Goal: Task Accomplishment & Management: Complete application form

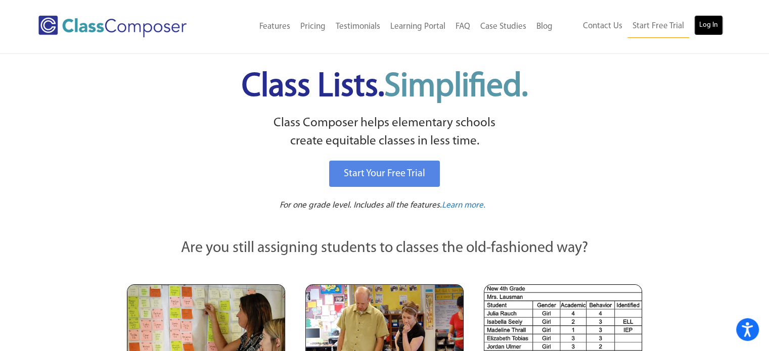
click at [710, 26] on link "Log In" at bounding box center [708, 25] width 29 height 20
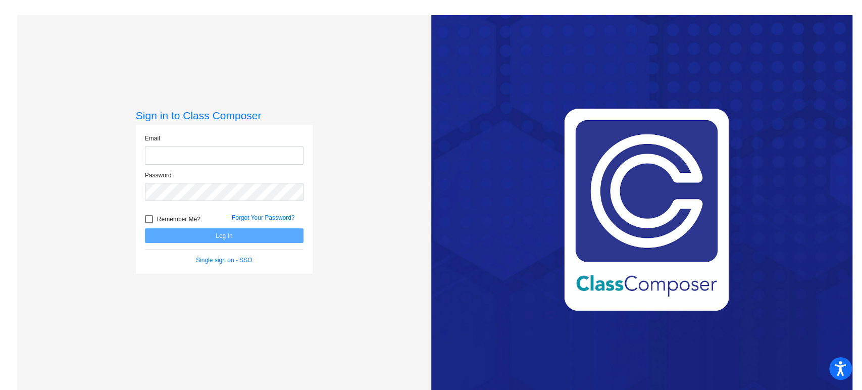
type input "[PERSON_NAME][EMAIL_ADDRESS][PERSON_NAME][DOMAIN_NAME]"
click at [255, 240] on button "Log In" at bounding box center [224, 235] width 159 height 15
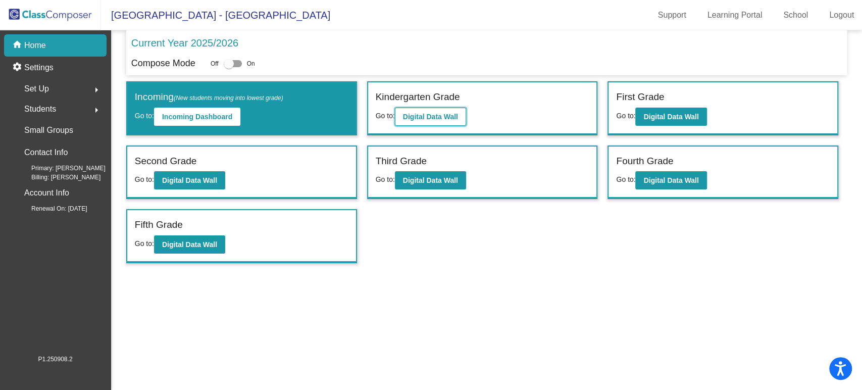
click at [453, 117] on b "Digital Data Wall" at bounding box center [430, 117] width 55 height 8
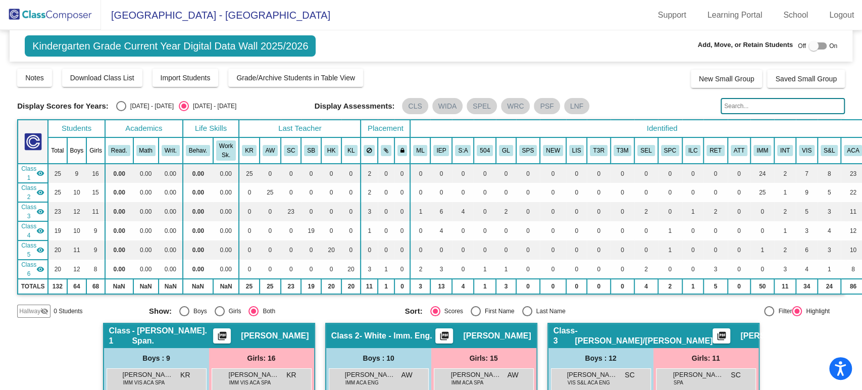
click at [749, 108] on input "text" at bounding box center [783, 106] width 124 height 16
type input "r"
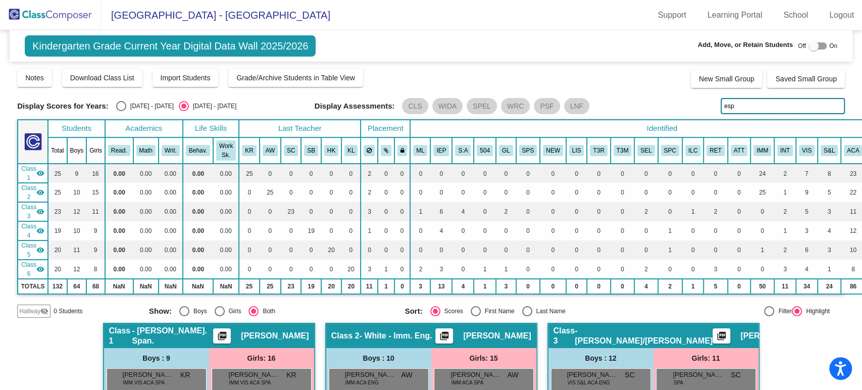
type input "esp"
click at [809, 45] on div at bounding box center [814, 46] width 10 height 10
checkbox input "true"
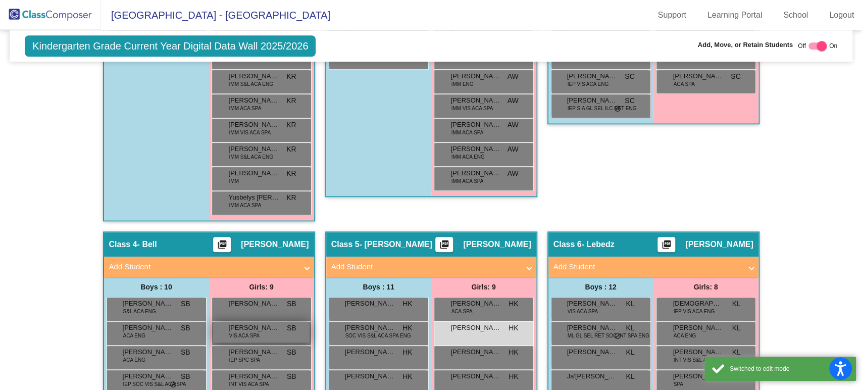
scroll to position [617, 0]
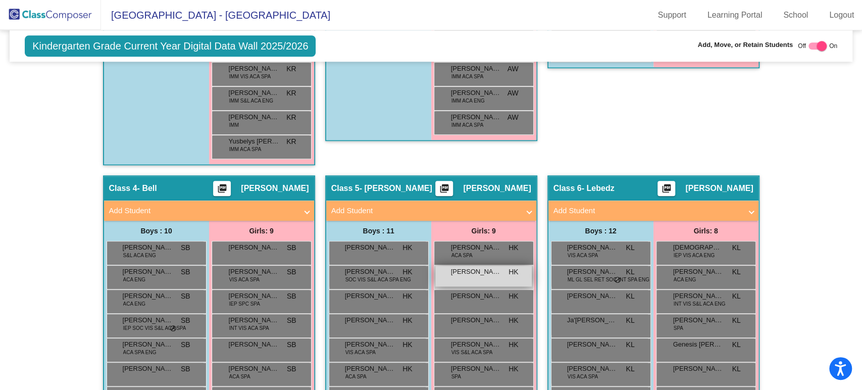
click at [489, 282] on div "[PERSON_NAME] HK lock do_not_disturb_alt" at bounding box center [484, 276] width 97 height 21
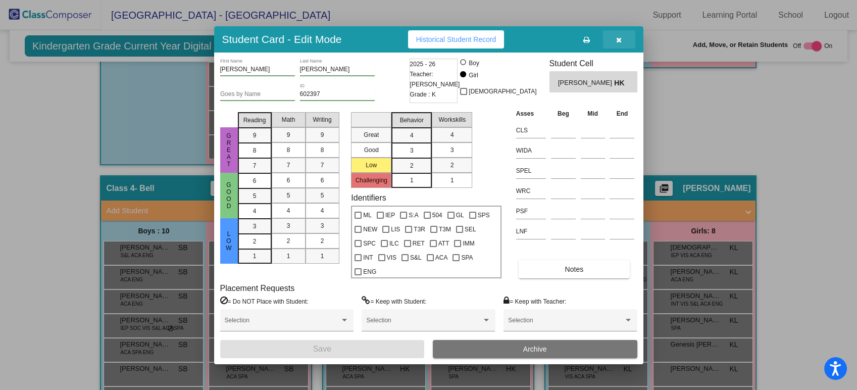
click at [617, 39] on icon "button" at bounding box center [619, 39] width 6 height 7
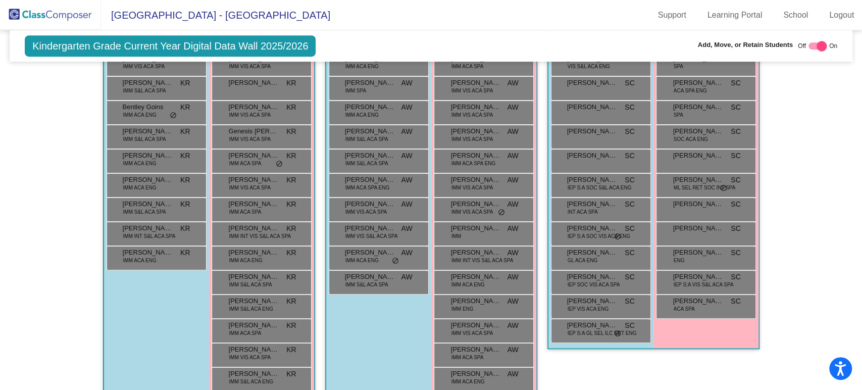
scroll to position [0, 0]
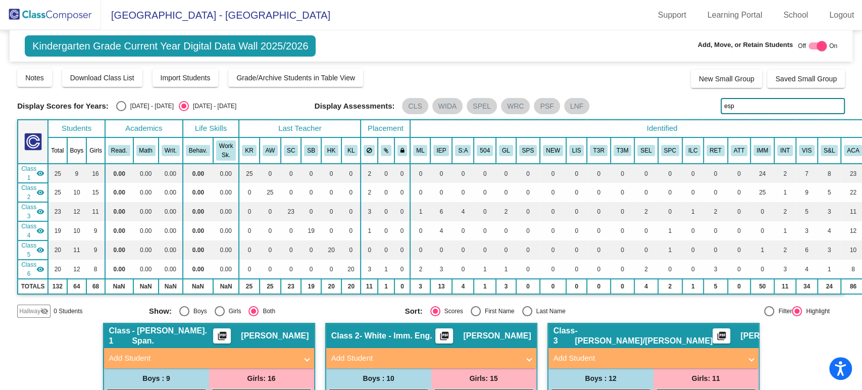
click at [60, 15] on img at bounding box center [50, 15] width 101 height 30
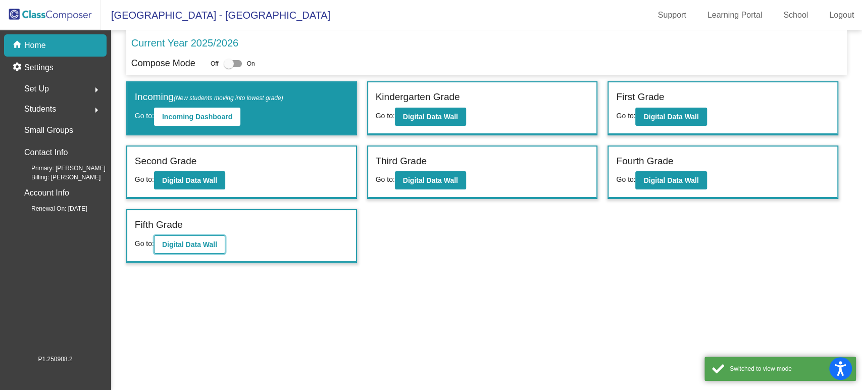
click at [186, 242] on b "Digital Data Wall" at bounding box center [189, 245] width 55 height 8
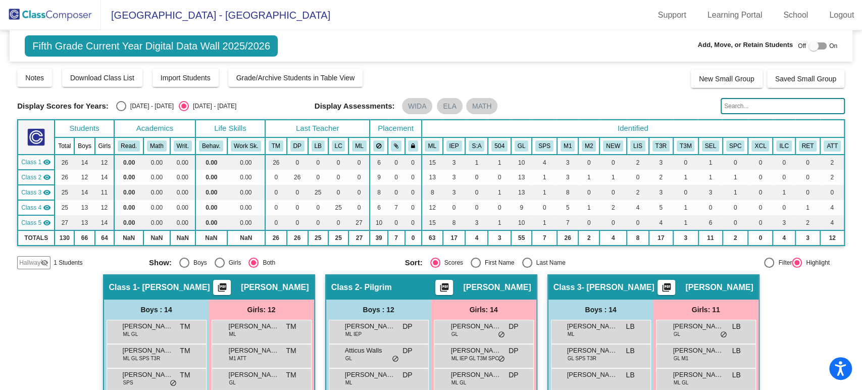
click at [811, 49] on div at bounding box center [814, 46] width 10 height 10
checkbox input "true"
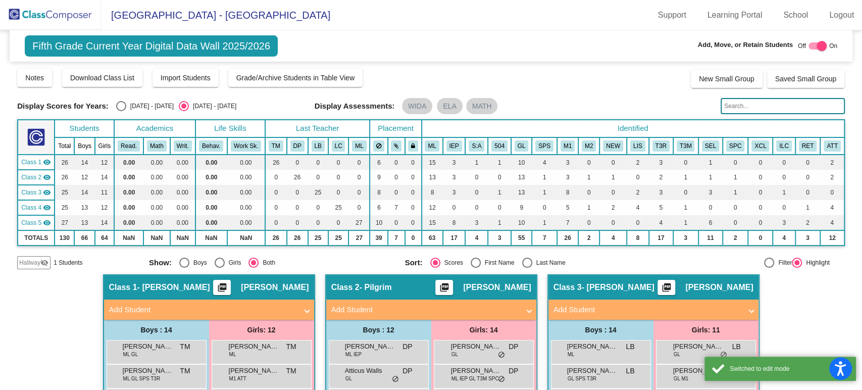
click at [39, 262] on span "Hallway" at bounding box center [29, 262] width 21 height 9
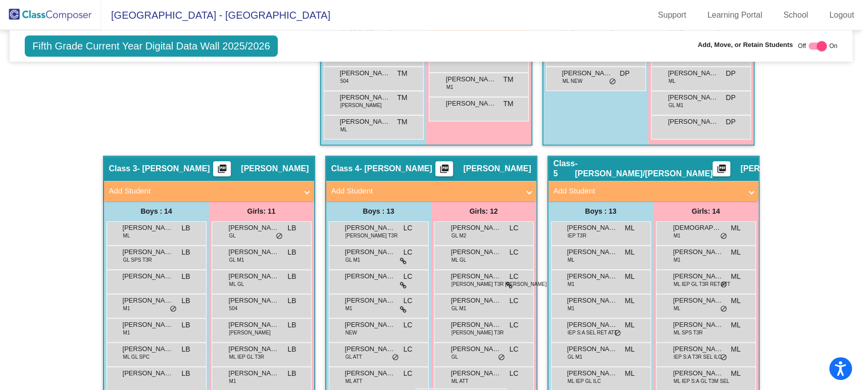
scroll to position [547, 0]
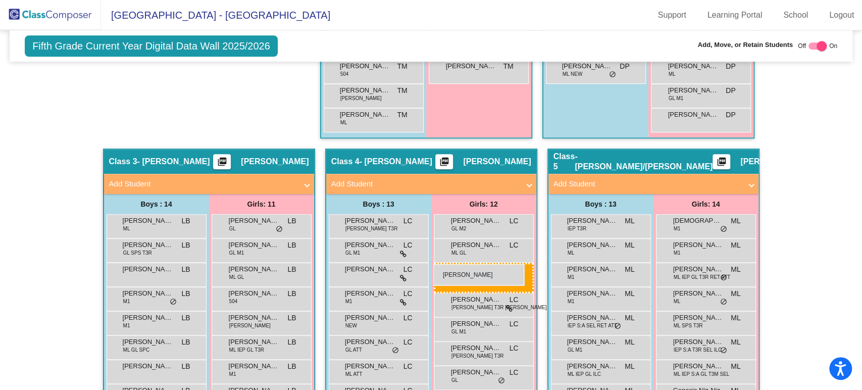
drag, startPoint x: 234, startPoint y: 179, endPoint x: 434, endPoint y: 264, distance: 217.1
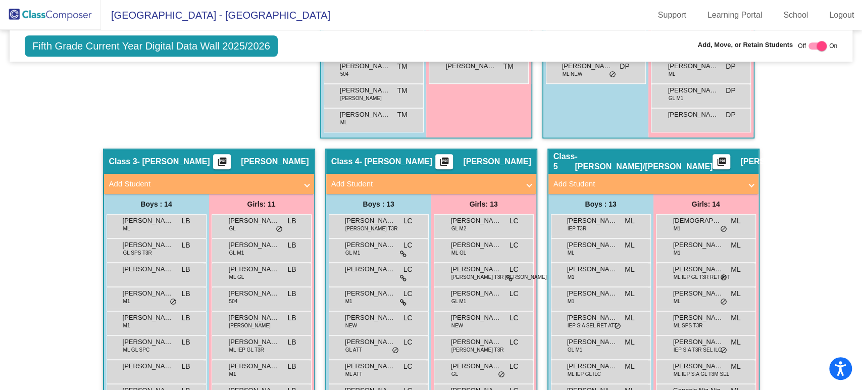
click at [74, 8] on img at bounding box center [50, 15] width 101 height 30
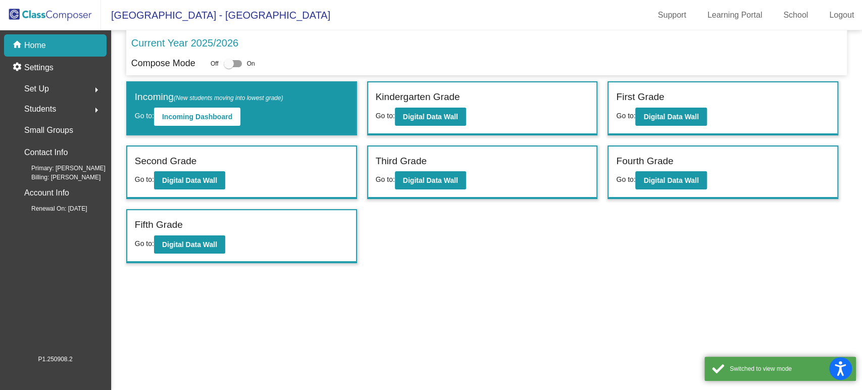
click at [392, 112] on span "Go to:" at bounding box center [385, 116] width 19 height 8
click at [425, 115] on b "Digital Data Wall" at bounding box center [430, 117] width 55 height 8
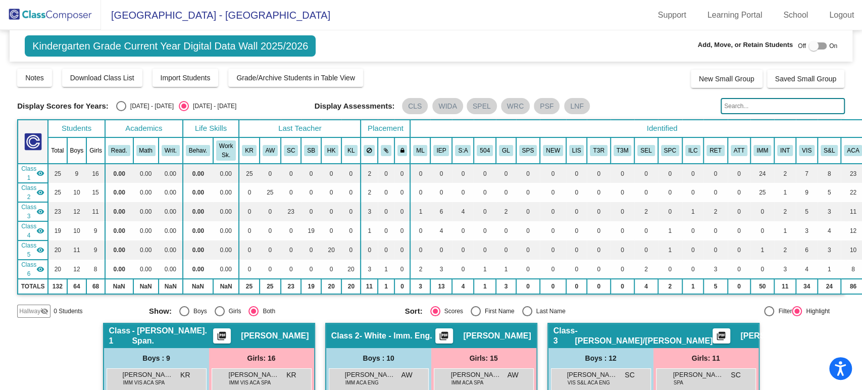
scroll to position [738, 0]
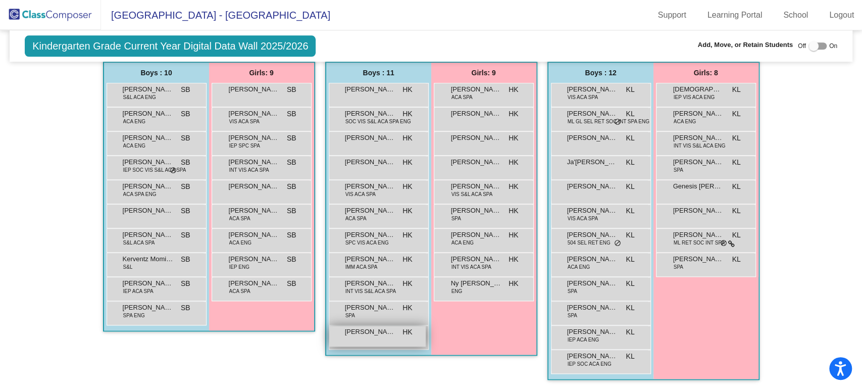
click at [358, 339] on div "[PERSON_NAME] de [PERSON_NAME] HK lock do_not_disturb_alt" at bounding box center [377, 336] width 97 height 21
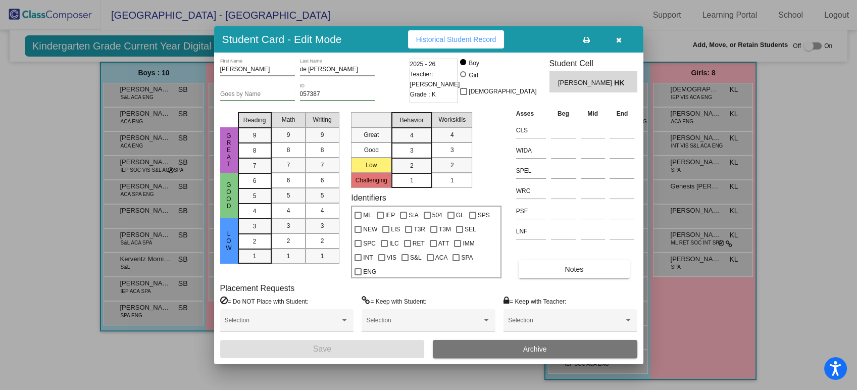
click at [561, 279] on div "[PERSON_NAME] First Name de [PERSON_NAME] Last Name Goes by Name 057387 ID 2025…" at bounding box center [428, 209] width 417 height 300
click at [559, 272] on button "Notes" at bounding box center [574, 269] width 111 height 18
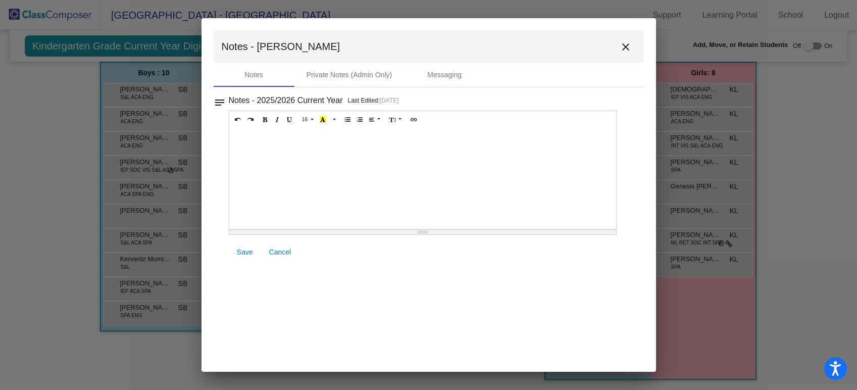
click at [622, 45] on mat-icon "close" at bounding box center [626, 47] width 12 height 12
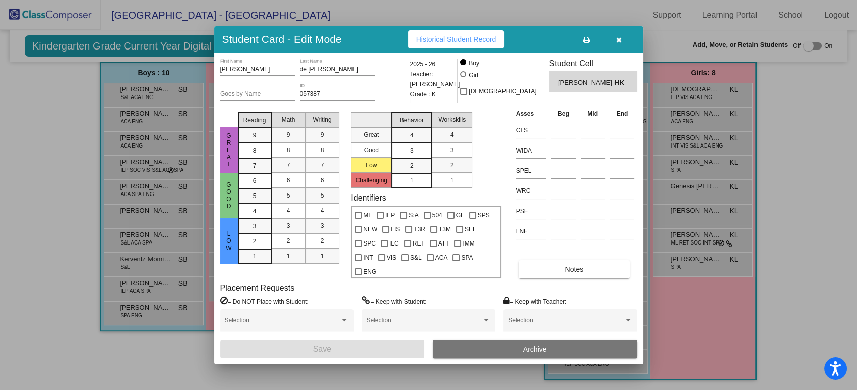
click at [621, 39] on icon "button" at bounding box center [619, 39] width 6 height 7
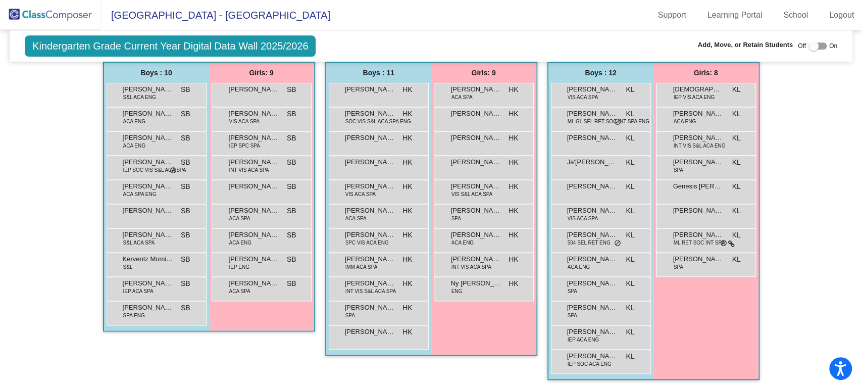
click at [78, 19] on img at bounding box center [50, 15] width 101 height 30
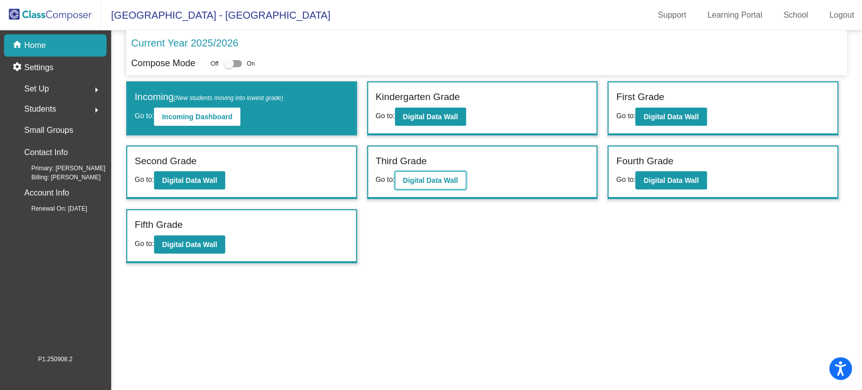
click at [407, 180] on b "Digital Data Wall" at bounding box center [430, 180] width 55 height 8
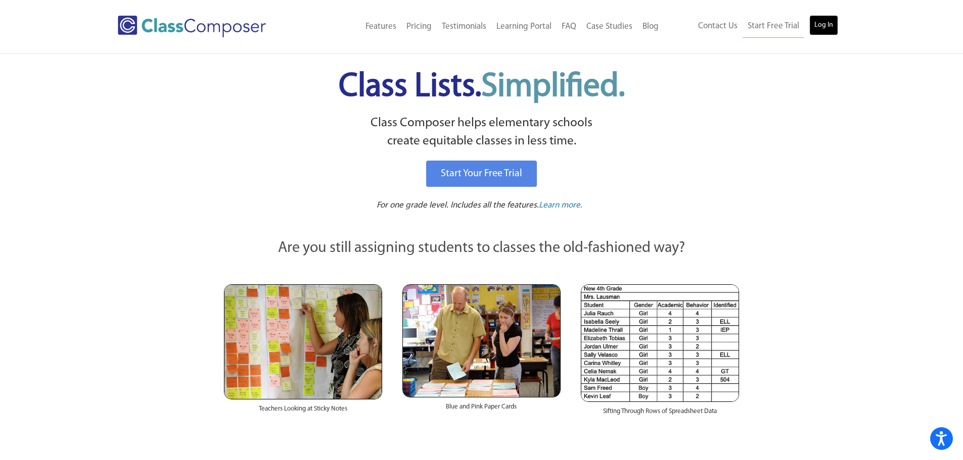
click at [831, 31] on link "Log In" at bounding box center [823, 25] width 29 height 20
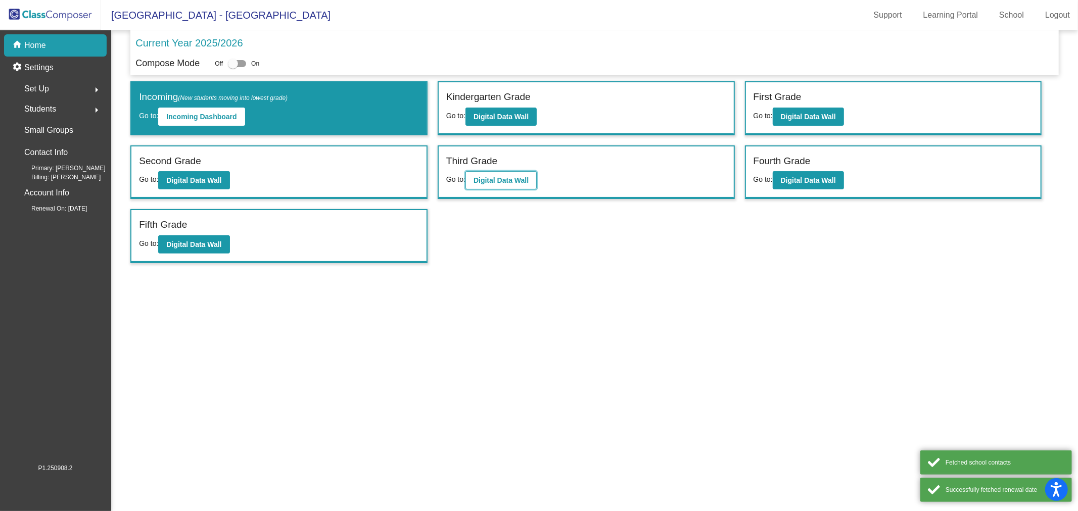
click at [486, 176] on b "Digital Data Wall" at bounding box center [500, 180] width 55 height 8
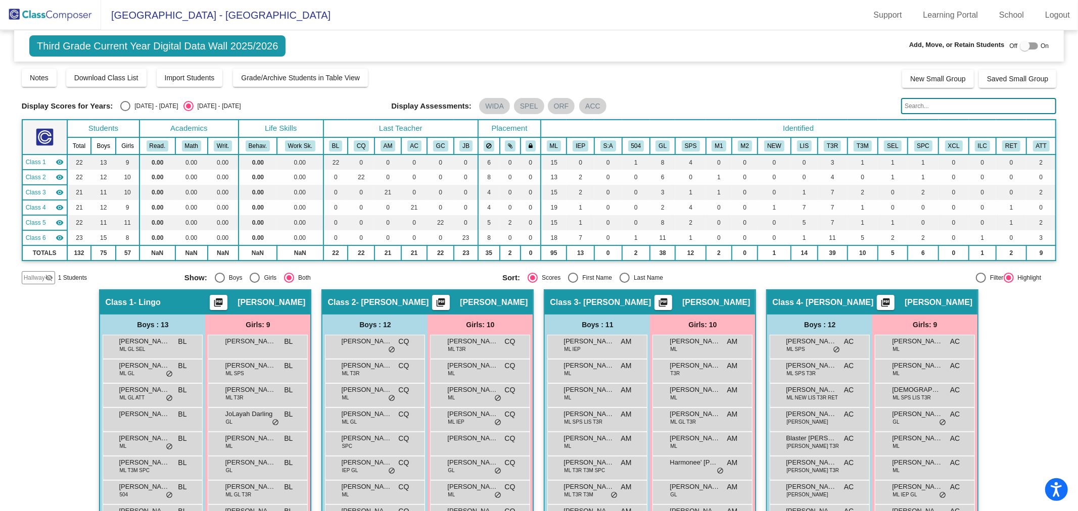
click at [46, 274] on mat-icon "visibility_off" at bounding box center [49, 278] width 8 height 8
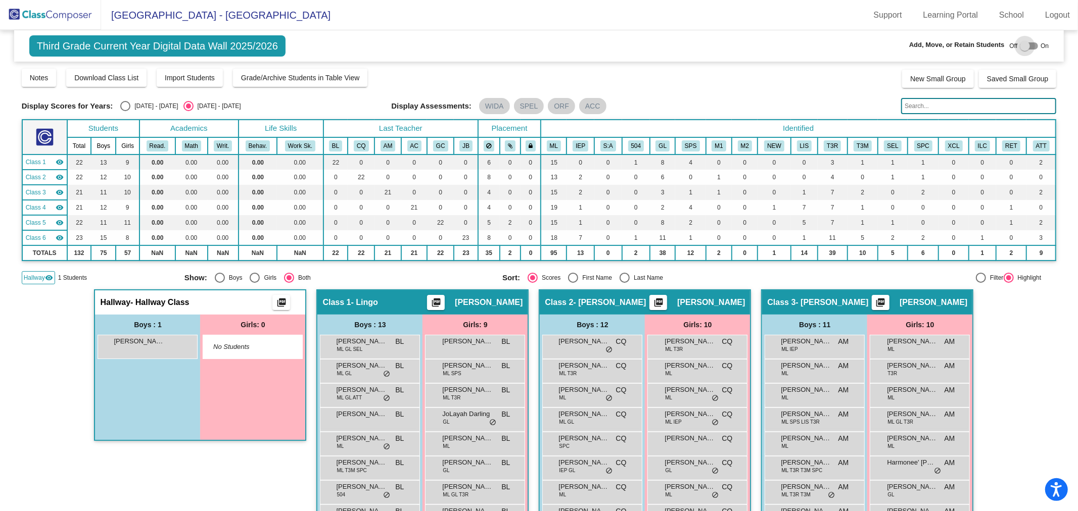
click at [1020, 47] on div at bounding box center [1025, 46] width 10 height 10
checkbox input "true"
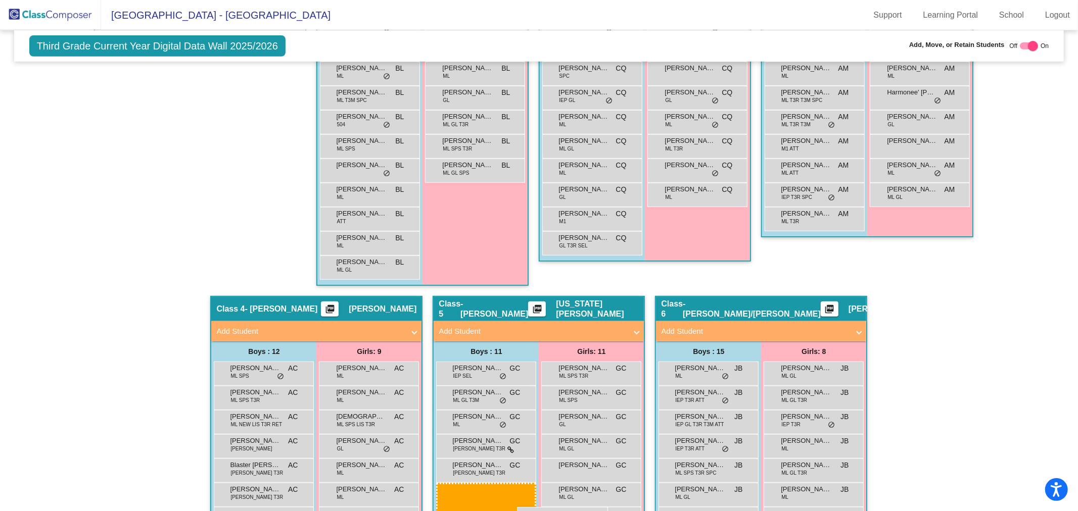
scroll to position [404, 0]
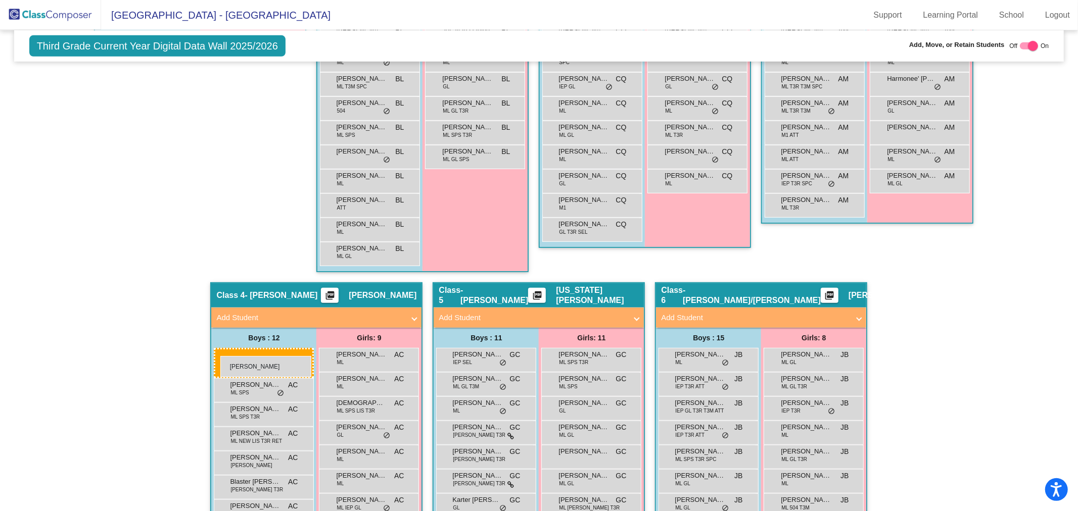
drag, startPoint x: 140, startPoint y: 255, endPoint x: 220, endPoint y: 356, distance: 129.1
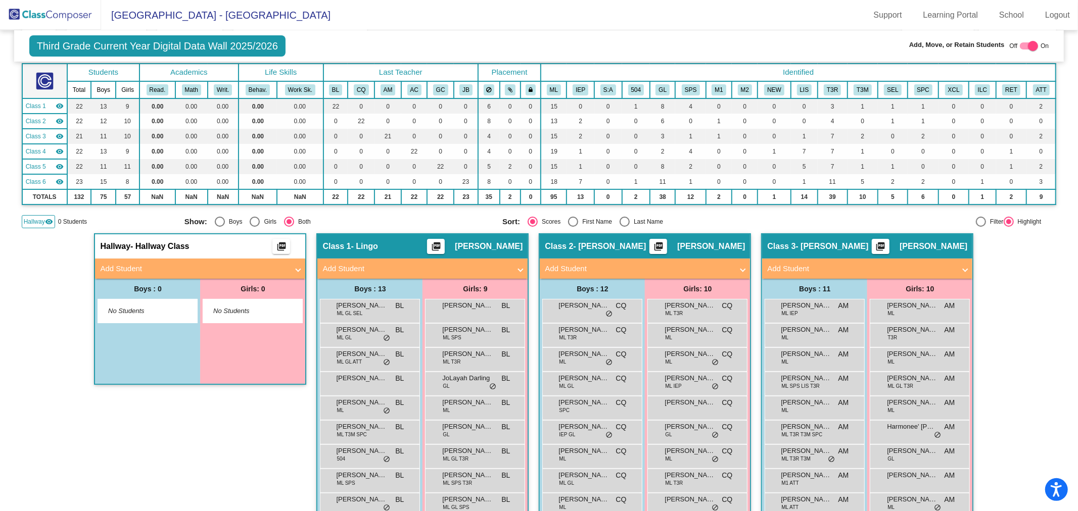
scroll to position [0, 0]
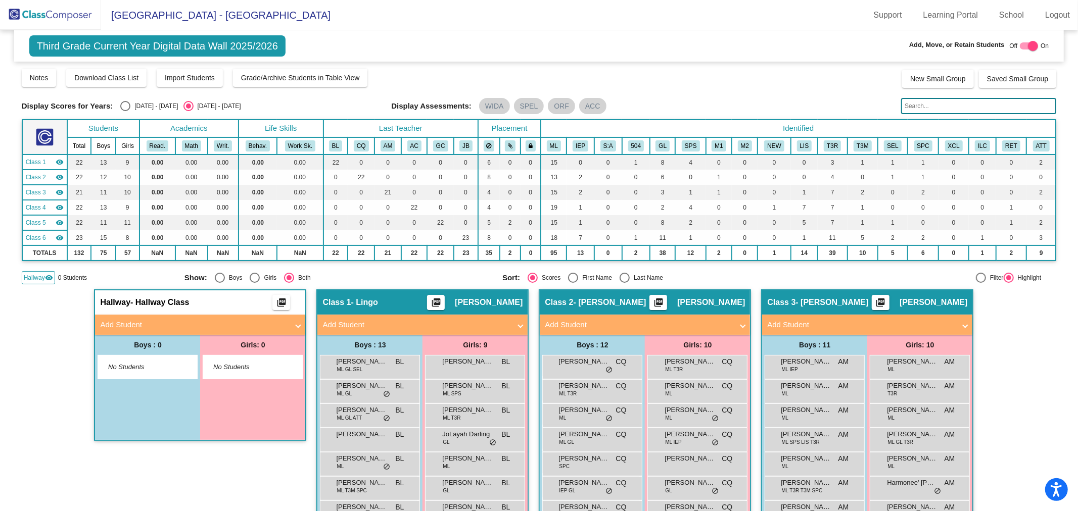
click at [207, 325] on mat-panel-title "Add Student" at bounding box center [194, 325] width 188 height 12
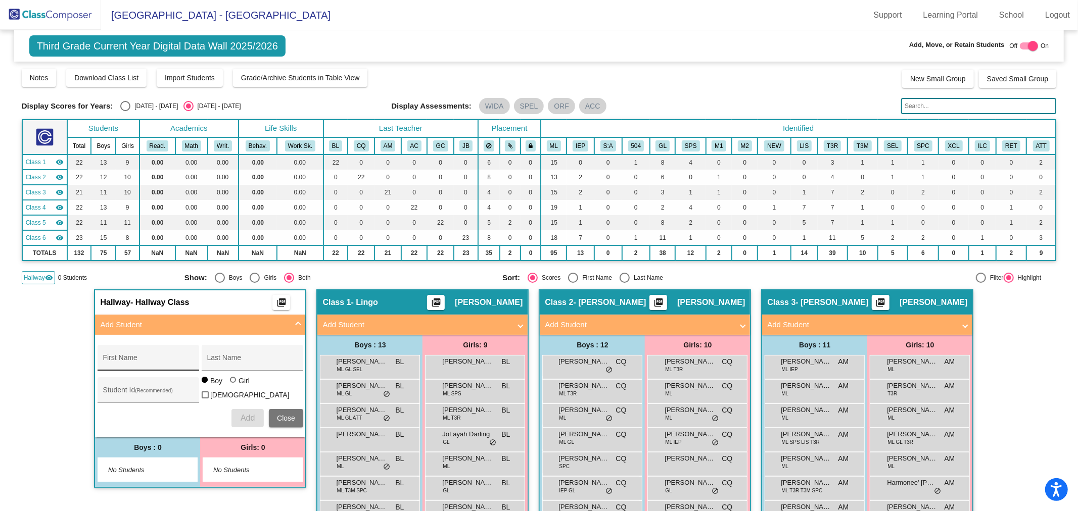
click at [185, 354] on div "First Name" at bounding box center [148, 361] width 91 height 21
type input "Freisly Gael"
type input "Perez-Avila"
type input "549101"
click at [249, 414] on span "Add" at bounding box center [248, 418] width 14 height 9
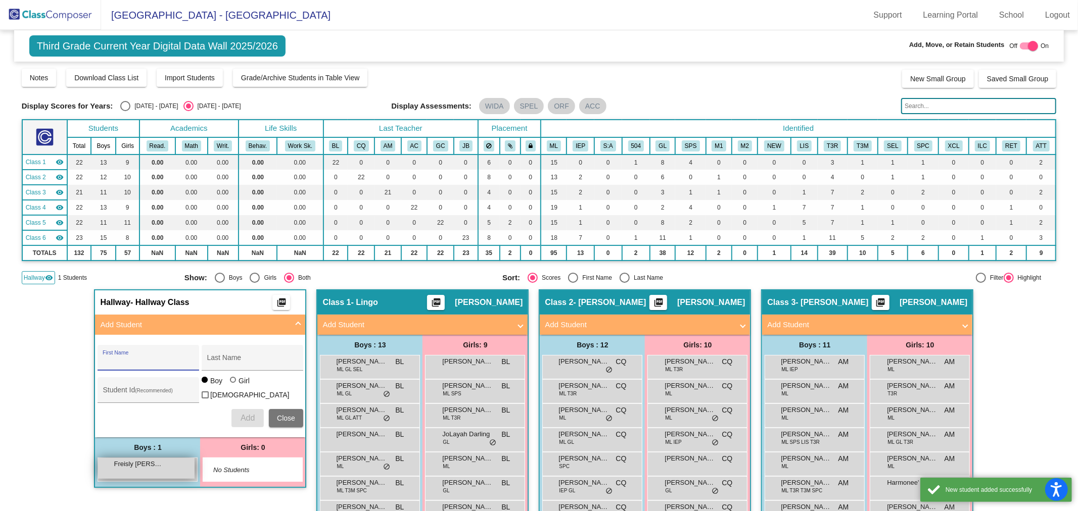
click at [158, 470] on div "Freisly Gael Perez-Avila lock do_not_disturb_alt" at bounding box center [146, 468] width 97 height 21
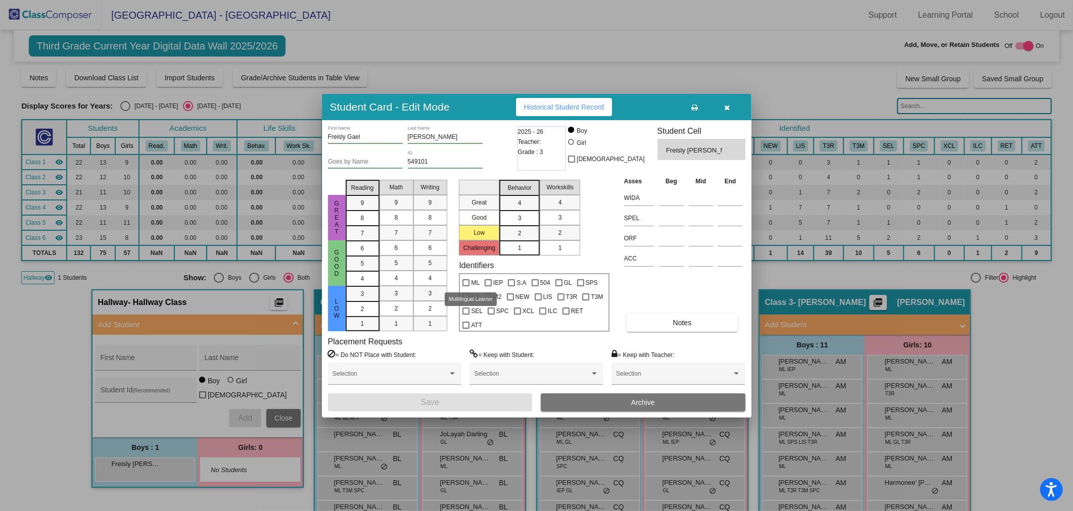
click at [472, 285] on span "ML" at bounding box center [475, 283] width 9 height 12
click at [466, 286] on input "ML" at bounding box center [465, 286] width 1 height 1
checkbox input "true"
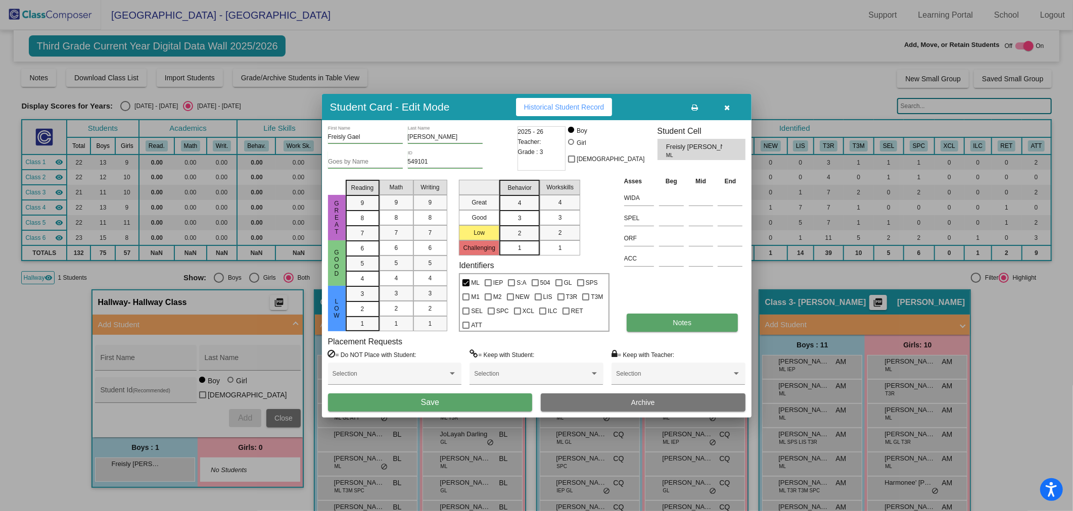
click at [644, 318] on button "Notes" at bounding box center [682, 323] width 111 height 18
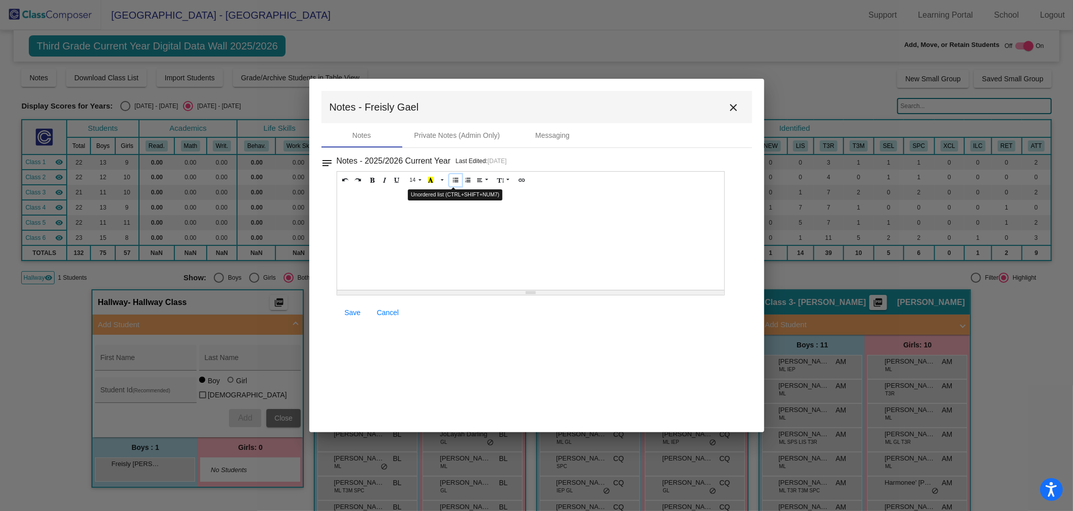
click at [453, 179] on icon "Unordered list (CTRL+SHIFT+NUM7)" at bounding box center [456, 180] width 6 height 6
click at [429, 205] on li "Gael" at bounding box center [540, 209] width 357 height 10
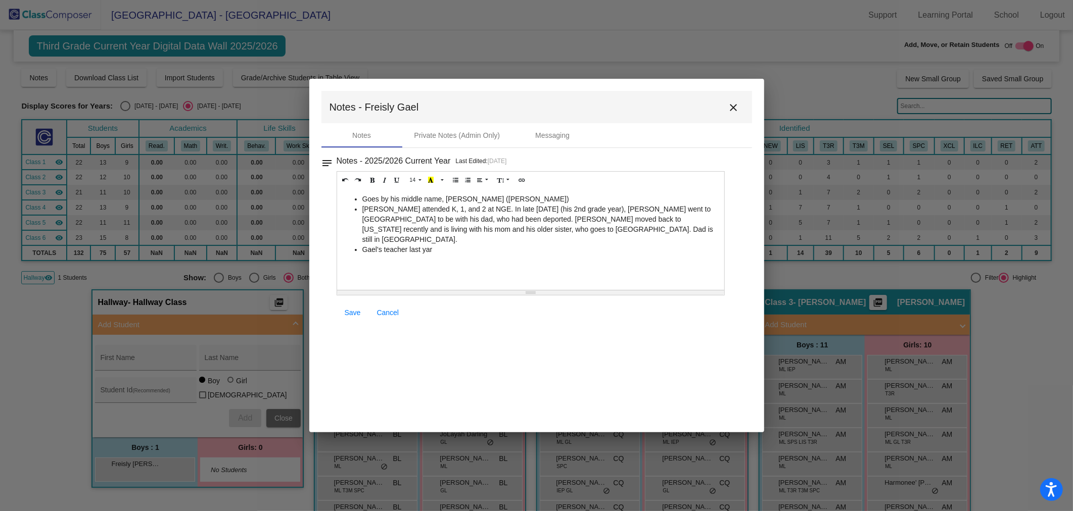
click at [501, 252] on div "Goes by his middle name, Gael (guy-EL) Gael attended K, 1, and 2 at NGE. In lat…" at bounding box center [531, 239] width 388 height 101
click at [585, 246] on div "Goes by his middle name, Gael (guy-EL) Gael attended K, 1, and 2 at NGE. In lat…" at bounding box center [531, 239] width 388 height 101
click at [679, 245] on li "Gael's teacher last year was Ms. Quirk, and in 1st grade he had Ms. Corson. The…" at bounding box center [540, 255] width 357 height 20
click at [693, 245] on li "Gael's teacher last year was Ms. Quirk, and in 1st grade he had Ms. Corson. The…" at bounding box center [540, 255] width 357 height 20
click at [357, 315] on span "Save" at bounding box center [353, 313] width 16 height 8
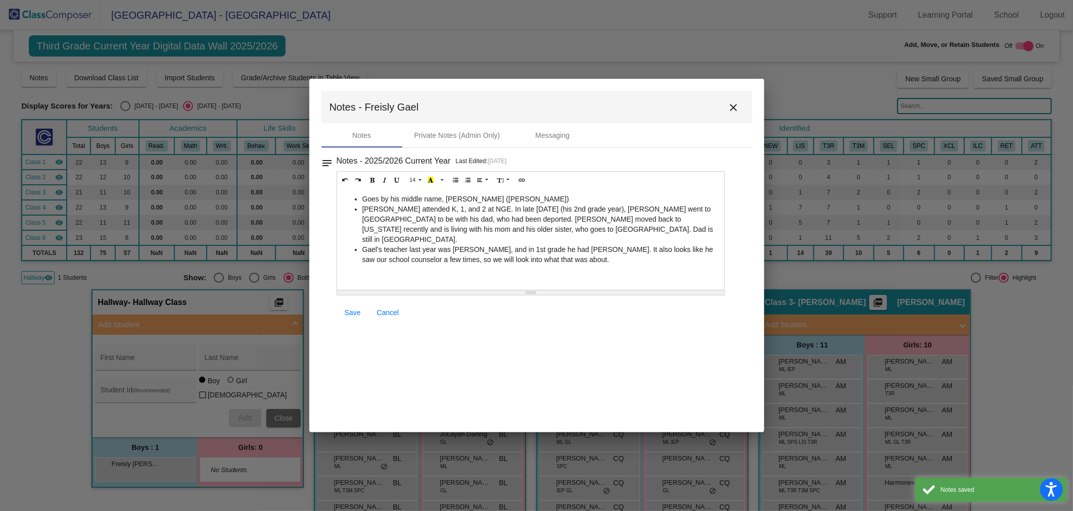
click at [731, 110] on mat-icon "close" at bounding box center [734, 108] width 12 height 12
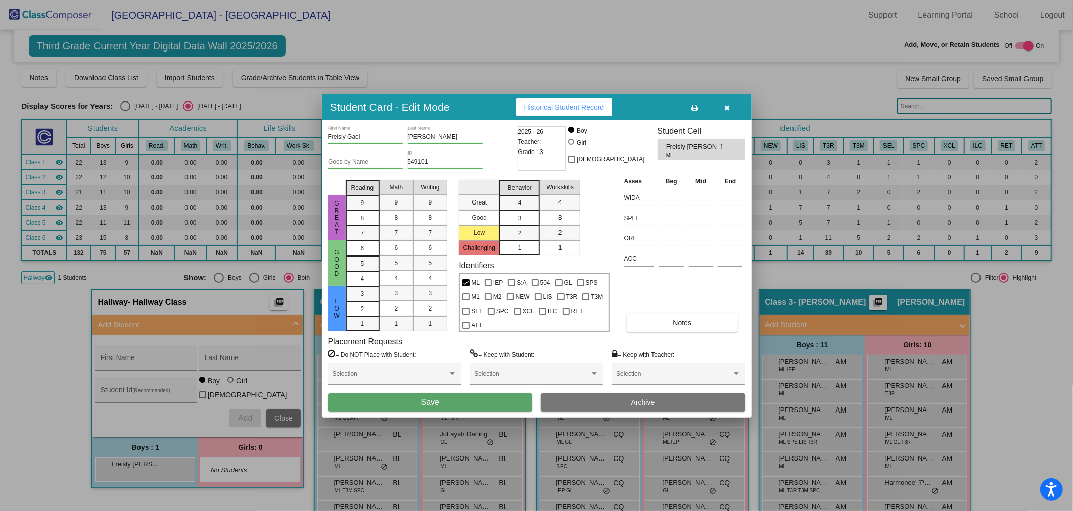
click at [364, 164] on input "Goes by Name" at bounding box center [365, 162] width 75 height 7
type input "Gael (guy-EL)"
click at [494, 396] on button "Save" at bounding box center [430, 403] width 205 height 18
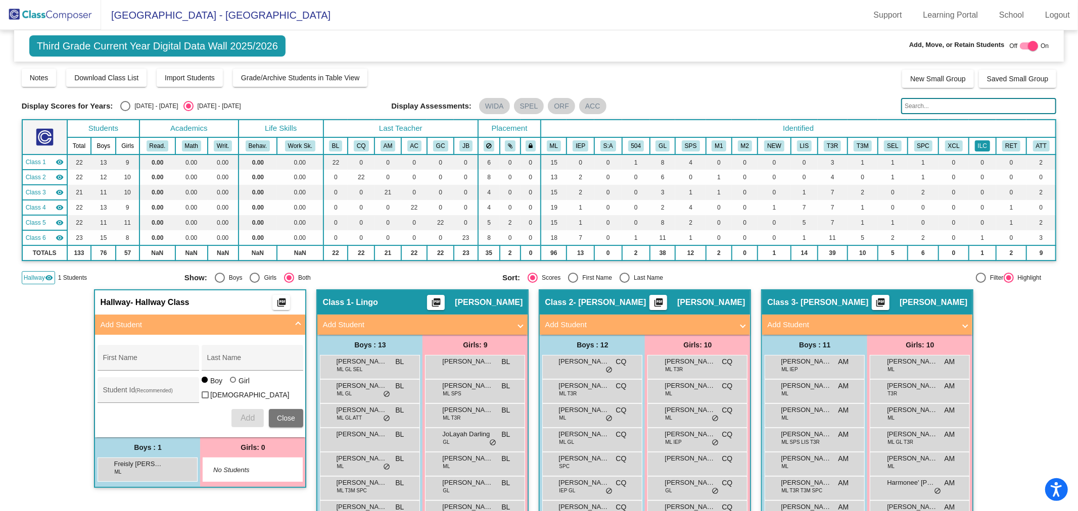
click at [978, 148] on button "ILC" at bounding box center [982, 145] width 15 height 11
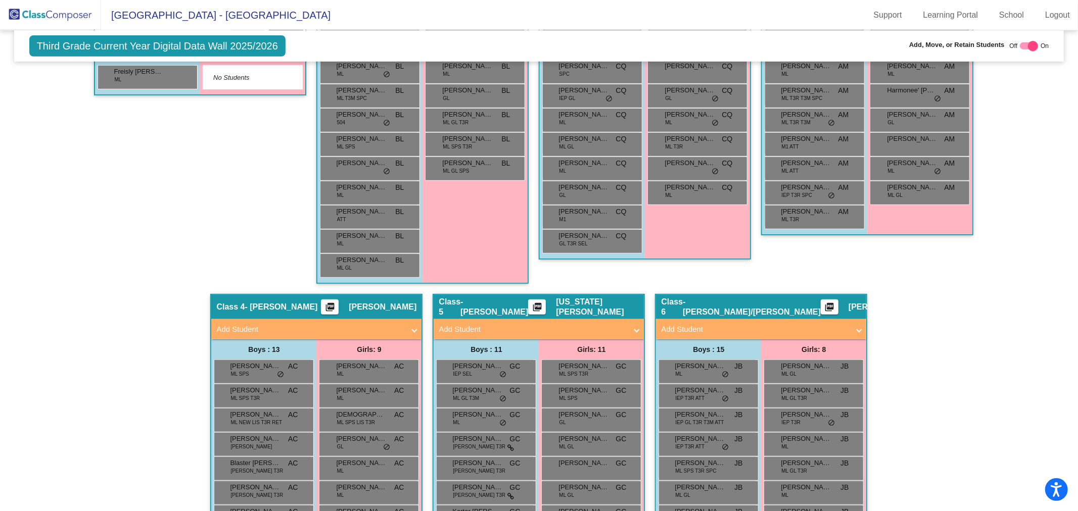
scroll to position [505, 0]
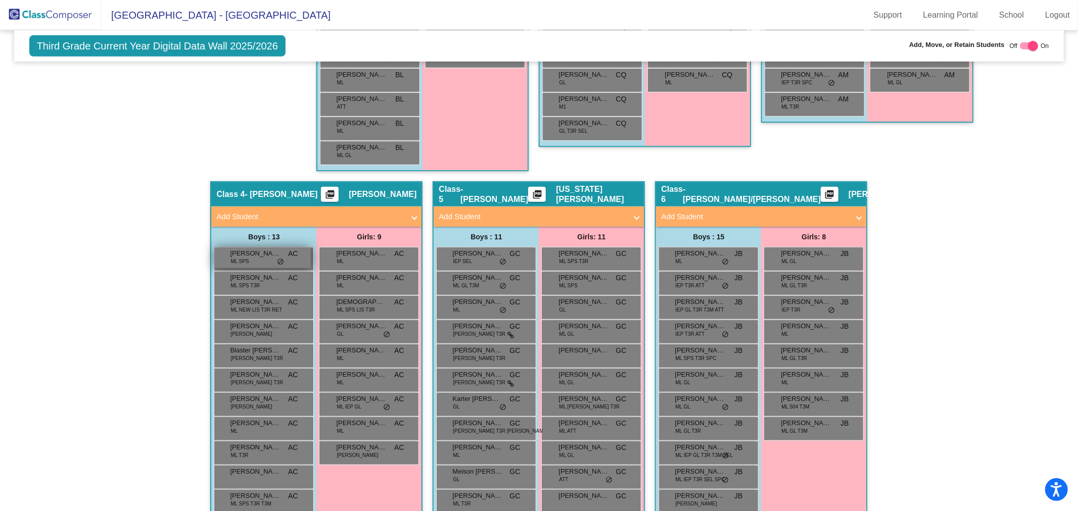
click at [265, 258] on div "Ander Ramirez Martinez ML SPS AC lock do_not_disturb_alt" at bounding box center [262, 258] width 97 height 21
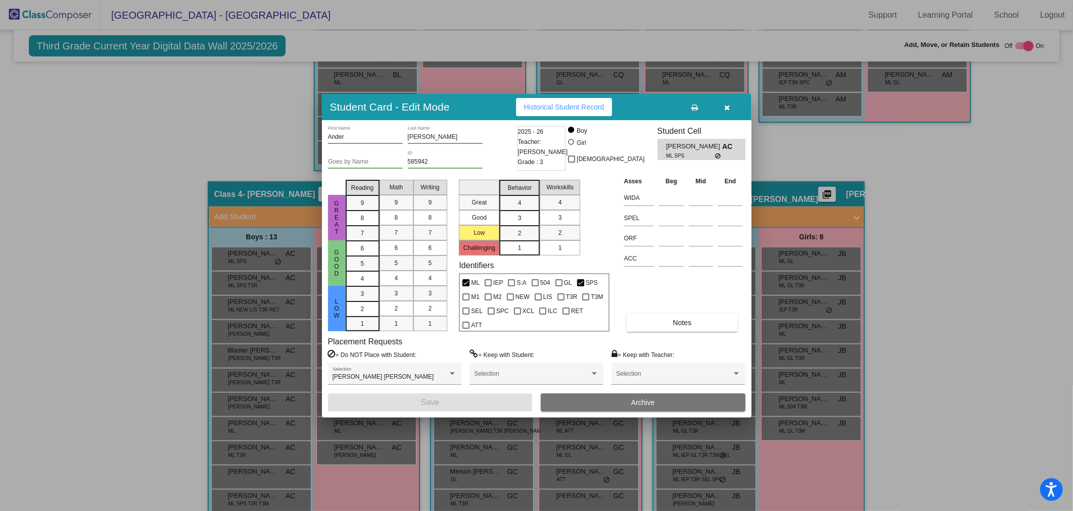
click at [583, 403] on button "Archive" at bounding box center [643, 403] width 205 height 18
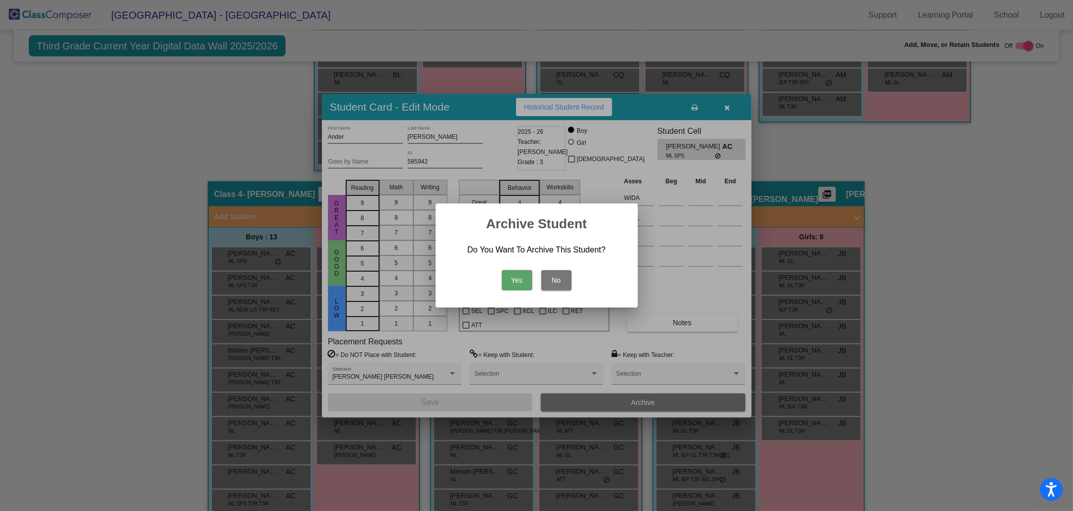
click at [511, 278] on button "Yes" at bounding box center [517, 280] width 30 height 20
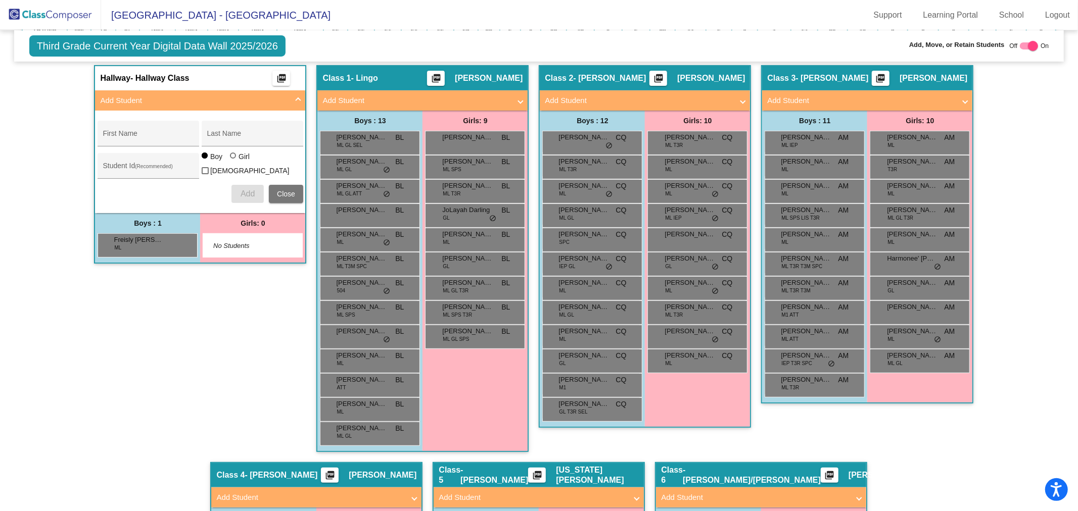
scroll to position [168, 0]
